Goal: Information Seeking & Learning: Check status

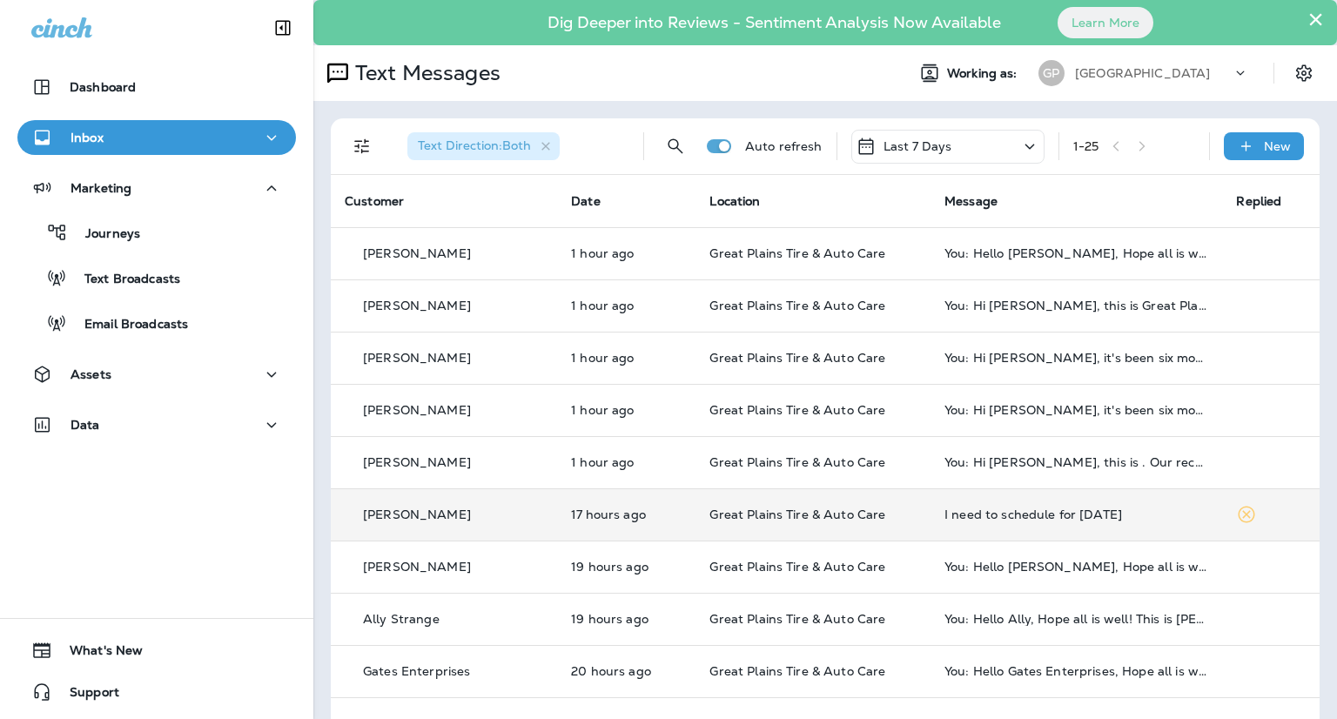
click at [945, 514] on div "I need to schedule for [DATE]" at bounding box center [1077, 515] width 265 height 14
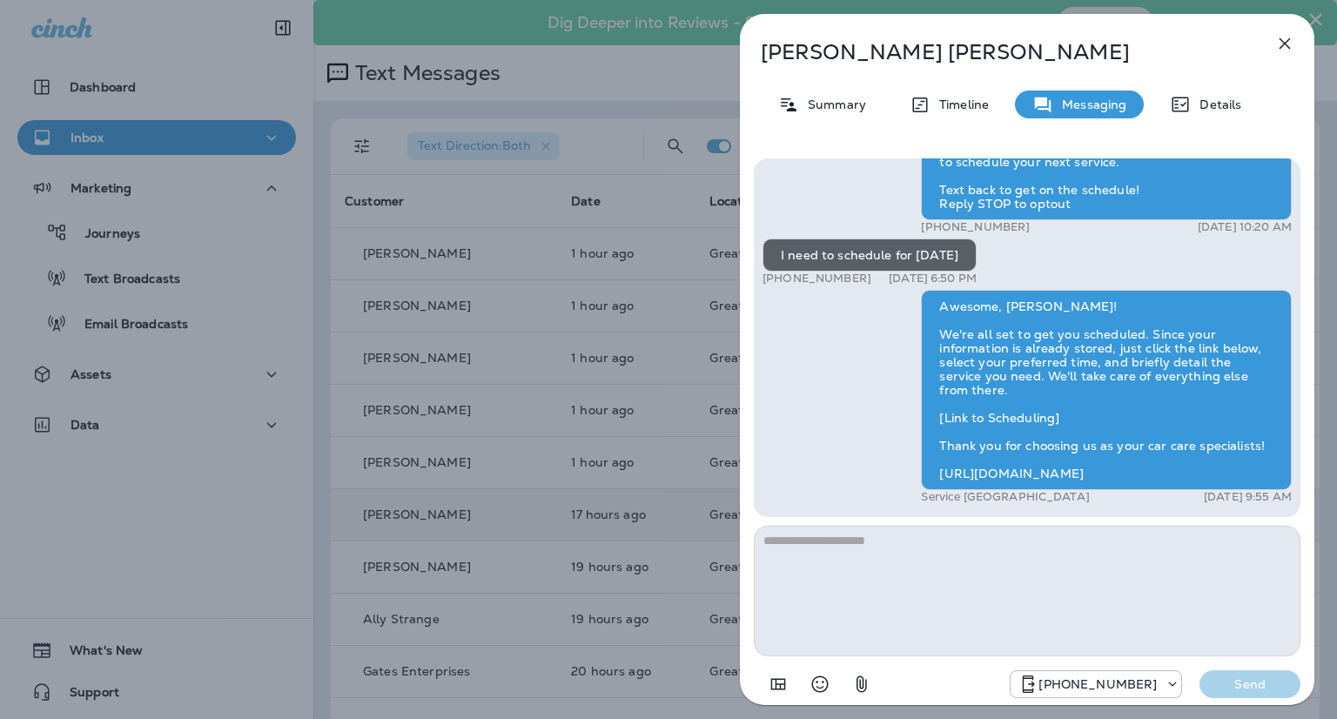
click at [561, 80] on div "[PERSON_NAME] Summary Timeline Messaging Details Hi [PERSON_NAME], it's been si…" at bounding box center [668, 359] width 1337 height 719
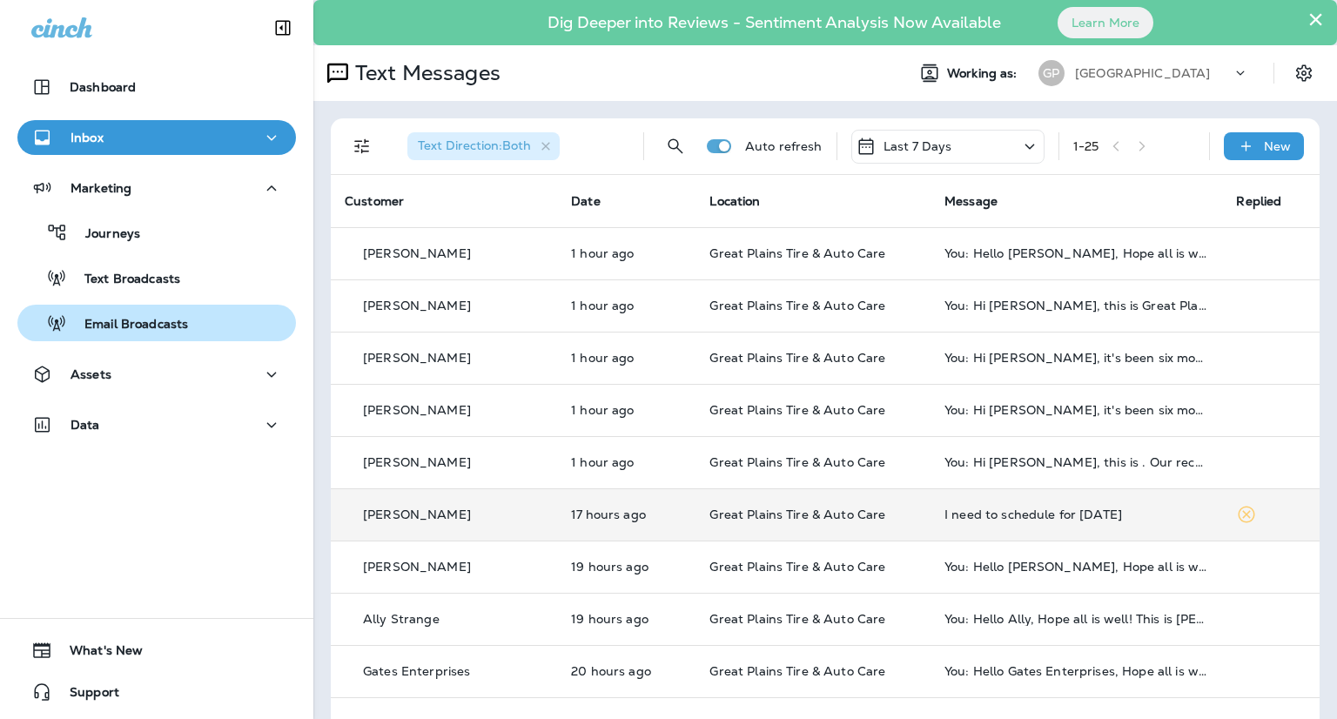
click at [147, 317] on p "Email Broadcasts" at bounding box center [127, 325] width 121 height 17
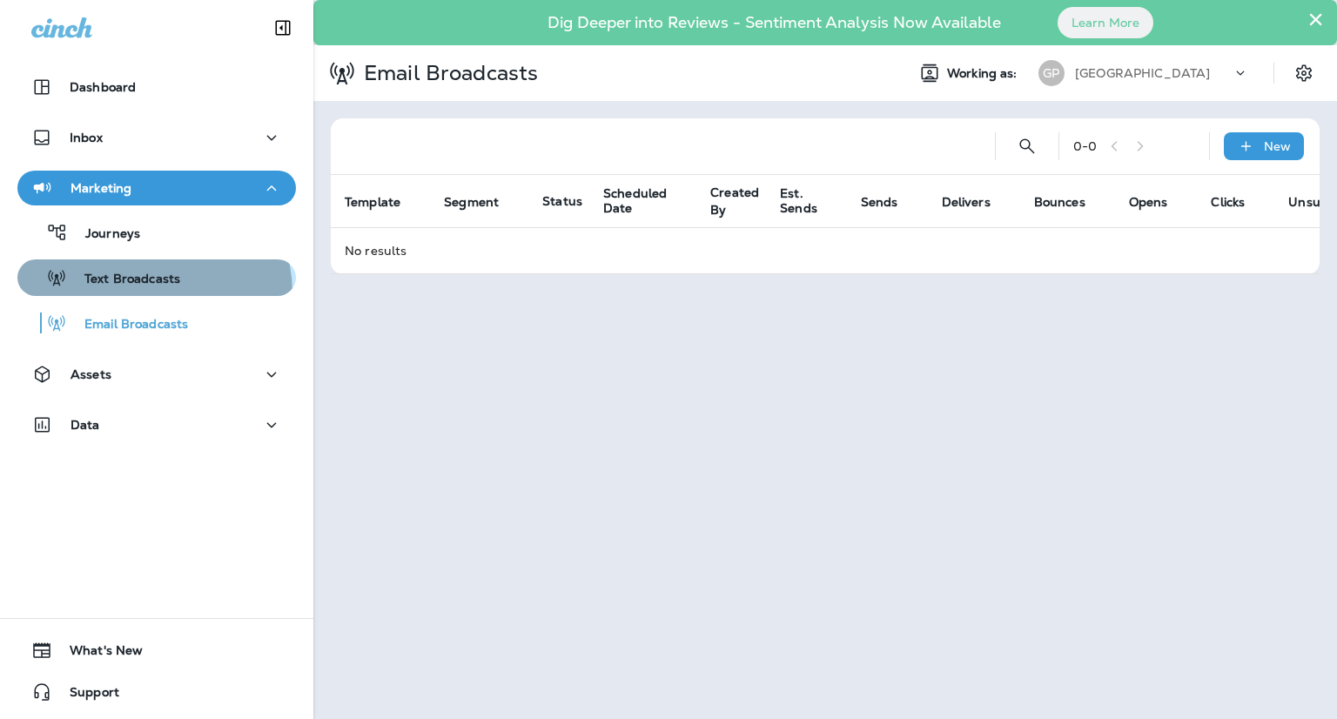
click at [133, 294] on button "Text Broadcasts" at bounding box center [156, 277] width 279 height 37
